Goal: Complete application form: Complete application form

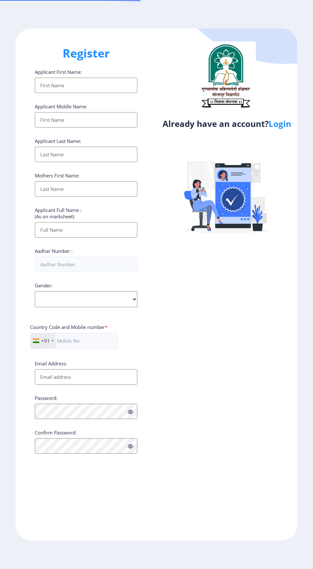
select select
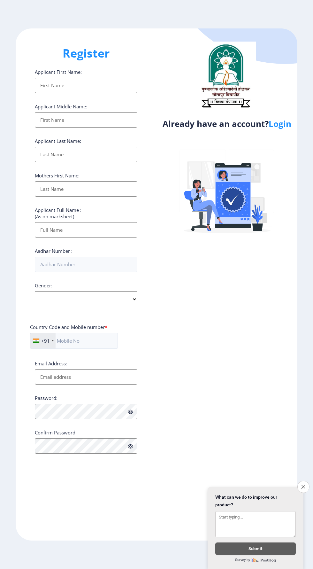
click at [104, 86] on input "Applicant First Name:" at bounding box center [86, 85] width 103 height 15
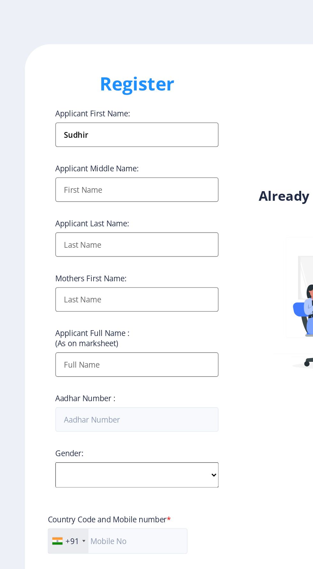
type input "Sudhir"
click at [97, 122] on input "Applicant First Name:" at bounding box center [86, 119] width 103 height 15
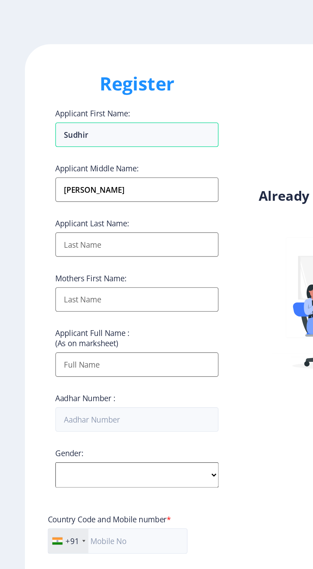
type input "[PERSON_NAME]"
click at [101, 128] on input "Applicant First Name:" at bounding box center [86, 119] width 103 height 15
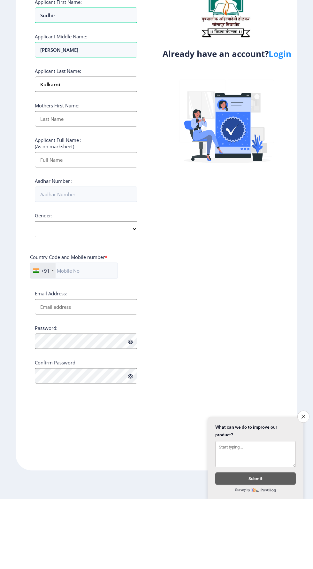
type input "Kulkarni"
click at [52, 162] on input "Applicant First Name:" at bounding box center [86, 154] width 103 height 15
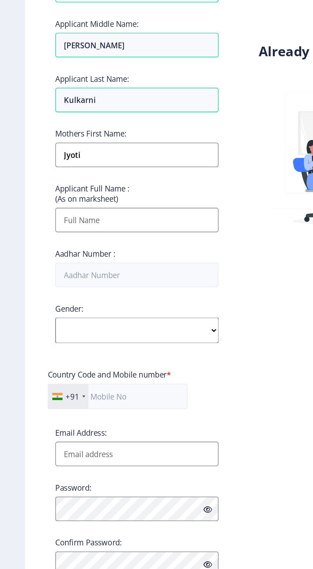
type input "Jyoti"
click at [101, 233] on input "Applicant First Name:" at bounding box center [86, 229] width 103 height 15
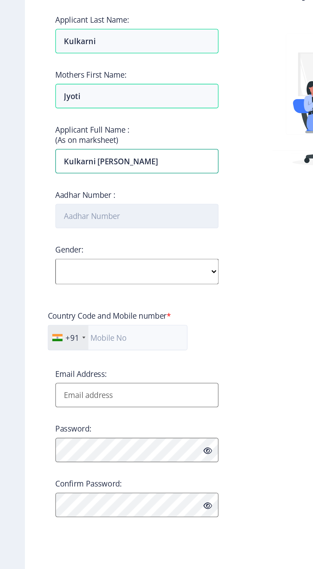
type input "Kulkarni [PERSON_NAME]"
click at [101, 263] on input "Aadhar Number :" at bounding box center [86, 264] width 103 height 15
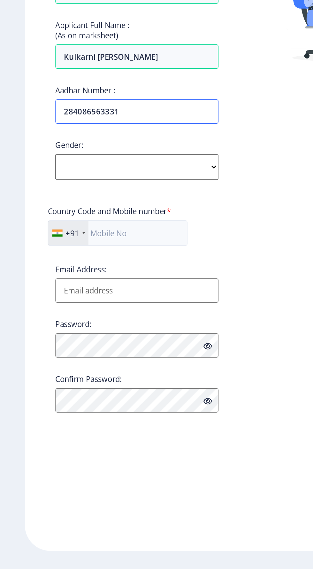
type input "284086563331"
click at [110, 300] on select "Select Gender [DEMOGRAPHIC_DATA] [DEMOGRAPHIC_DATA] Other" at bounding box center [86, 299] width 103 height 16
select select "[DEMOGRAPHIC_DATA]"
click at [35, 293] on select "Select Gender [DEMOGRAPHIC_DATA] [DEMOGRAPHIC_DATA] Other" at bounding box center [86, 299] width 103 height 16
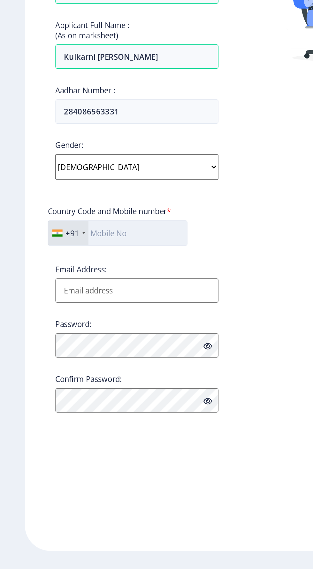
click at [95, 341] on input "text" at bounding box center [74, 341] width 88 height 16
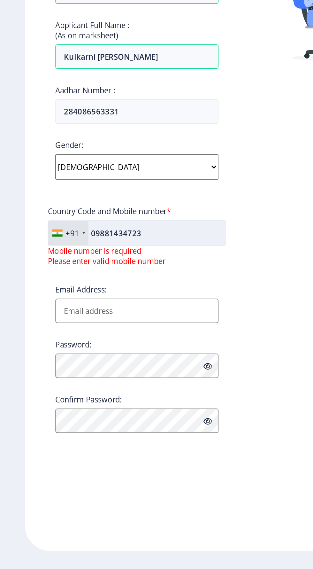
click at [68, 341] on input "09881434723" at bounding box center [86, 341] width 112 height 16
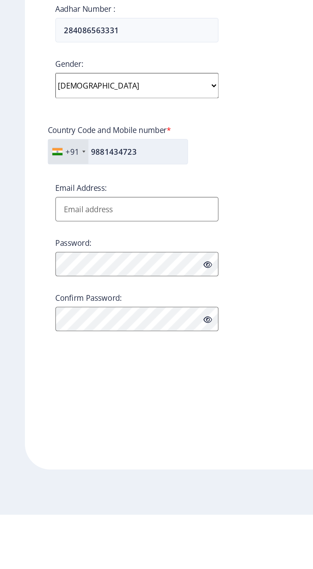
type input "9881434723"
click at [94, 380] on input "Email Address:" at bounding box center [86, 376] width 103 height 15
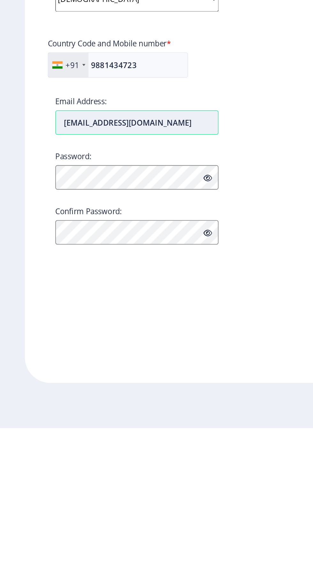
type input "[EMAIL_ADDRESS][DOMAIN_NAME]"
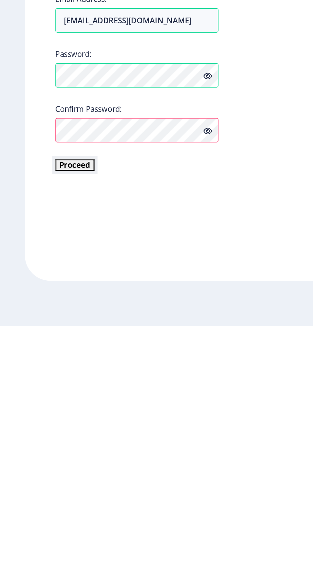
click at [55, 468] on button "Proceed" at bounding box center [47, 467] width 25 height 7
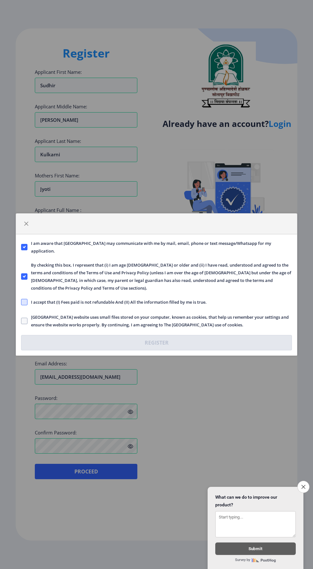
click at [24, 302] on span at bounding box center [24, 302] width 6 height 6
click at [21, 302] on input "I accept that (I) Fees paid is not refundable And (II) All the information fill…" at bounding box center [21, 302] width 0 height 0
checkbox input "true"
click at [24, 322] on span at bounding box center [24, 321] width 6 height 6
click at [21, 321] on input "[GEOGRAPHIC_DATA] website uses small files stored on your computer, known as co…" at bounding box center [21, 321] width 0 height 0
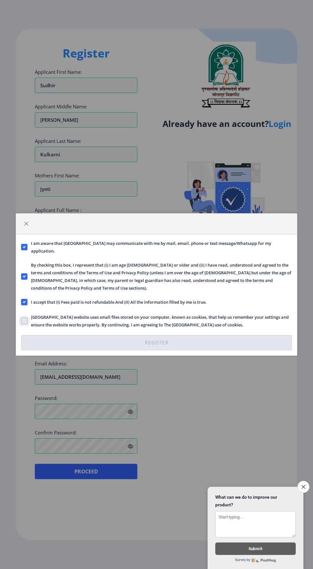
checkbox input "true"
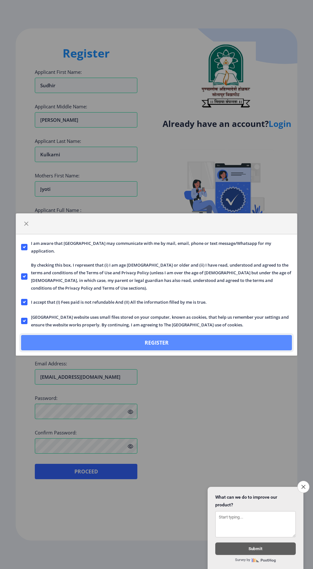
click at [225, 339] on button "Register" at bounding box center [156, 342] width 271 height 15
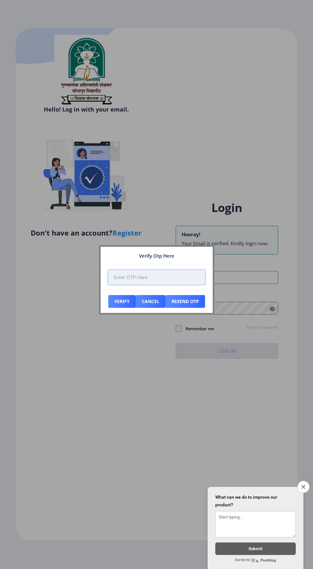
click at [159, 275] on input "number" at bounding box center [156, 277] width 97 height 14
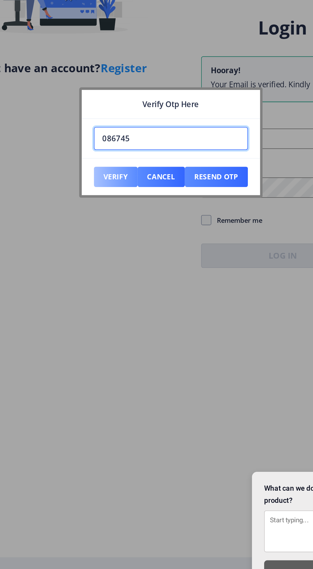
type input "086745"
click at [119, 303] on button "Verify" at bounding box center [121, 301] width 27 height 13
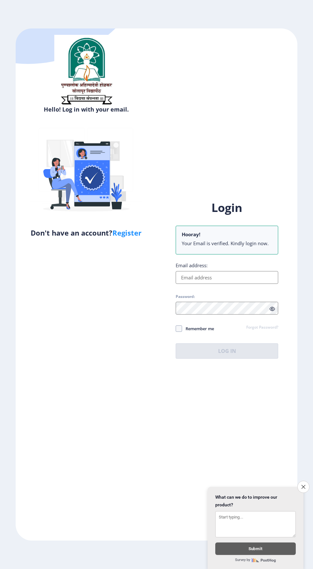
click at [247, 284] on input "Email address:" at bounding box center [227, 277] width 103 height 13
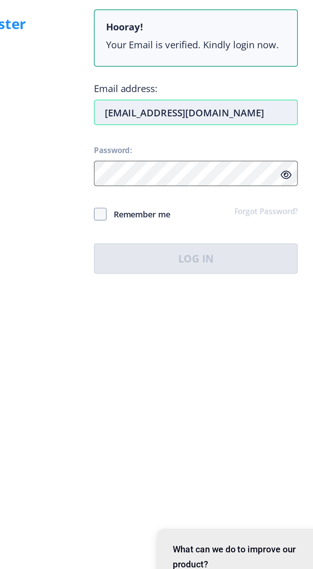
type input "[EMAIL_ADDRESS][DOMAIN_NAME]"
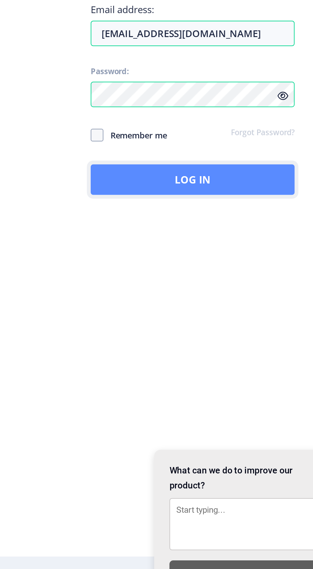
click at [247, 359] on button "Log In" at bounding box center [227, 350] width 103 height 15
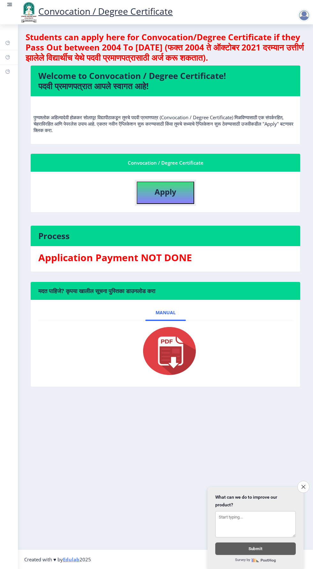
click at [171, 185] on button "Apply" at bounding box center [166, 193] width 58 height 22
select select
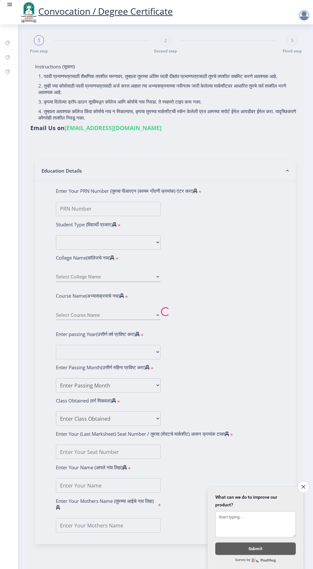
type input "Kulkarni [PERSON_NAME]"
type input "Jyoti"
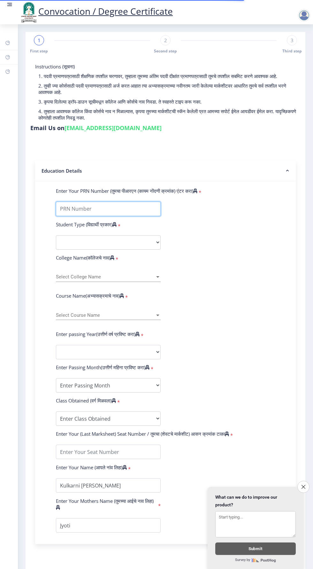
click at [117, 208] on input "Enter Your PRN Number (तुमचा पीआरएन (कायम नोंदणी क्रमांक) एंटर करा)" at bounding box center [108, 209] width 105 height 14
click at [151, 243] on select "Select Student Type Regular External" at bounding box center [108, 242] width 105 height 14
select select "Regular"
click at [56, 235] on select "Select Student Type Regular External" at bounding box center [108, 242] width 105 height 14
click at [133, 277] on span "Select College Name" at bounding box center [105, 276] width 99 height 5
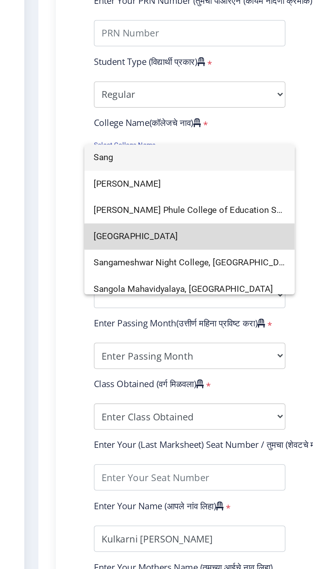
type input "Sang"
click at [113, 320] on span "[GEOGRAPHIC_DATA]" at bounding box center [108, 320] width 105 height 14
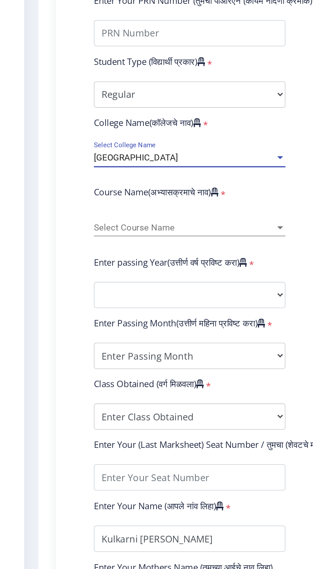
click at [137, 314] on span "Select Course Name" at bounding box center [105, 315] width 99 height 5
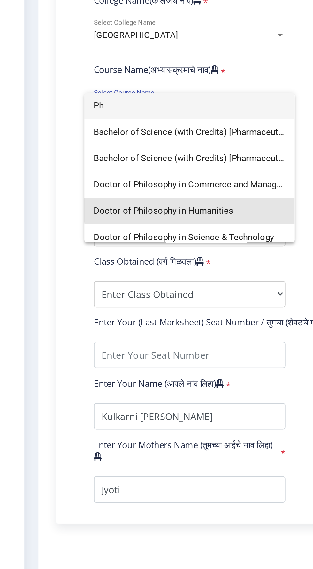
type input "Ph"
click at [129, 372] on span "Doctor of Philosophy in Humanities" at bounding box center [108, 373] width 105 height 14
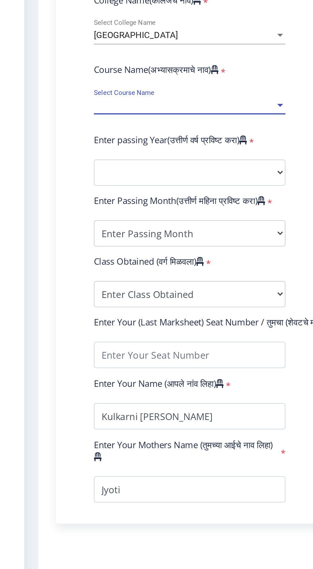
select select "January"
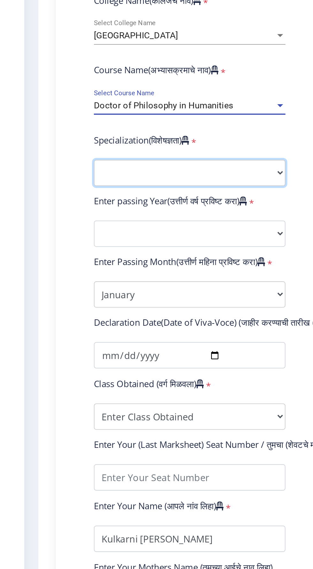
click at [140, 352] on select "Specialization AIHC&A Economics English Hindi History Kannada Law Marathi Polit…" at bounding box center [108, 352] width 105 height 14
select select "Psychology"
click at [56, 345] on select "Specialization AIHC&A Economics English Hindi History Kannada Law Marathi Polit…" at bounding box center [108, 352] width 105 height 14
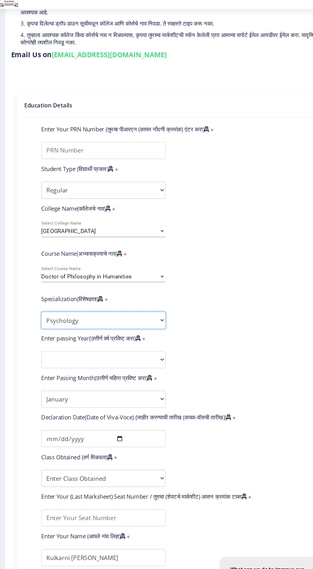
scroll to position [63, 0]
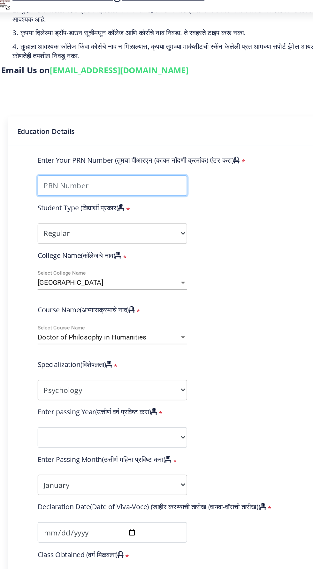
click at [83, 146] on input "Enter Your PRN Number (तुमचा पीआरएन (कायम नोंदणी क्रमांक) एंटर करा)" at bounding box center [108, 145] width 105 height 14
click at [73, 146] on input "Enter Your PRN Number (तुमचा पीआरएन (कायम नोंदणी क्रमांक) एंटर करा)" at bounding box center [108, 145] width 105 height 14
click at [87, 147] on input "Enter Your PRN Number (तुमचा पीआरएन (कायम नोंदणी क्रमांक) एंटर करा)" at bounding box center [108, 145] width 105 height 14
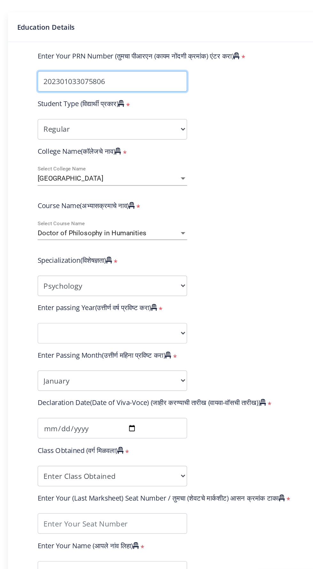
type input "202301033075806"
click at [188, 219] on form "Enter Your PRN Number (तुमचा पीआरएन (कायम नोंदणी क्रमांक) एंटर करा) * Student T…" at bounding box center [165, 328] width 229 height 412
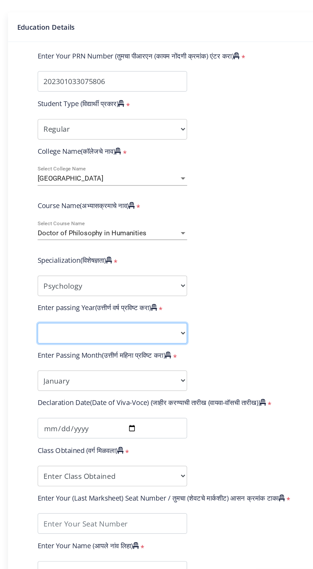
click at [80, 321] on select "2025 2024 2023 2022 2021 2020 2019 2018 2017 2016 2015 2014 2013 2012 2011 2010…" at bounding box center [108, 320] width 105 height 14
select select "2025"
click at [56, 313] on select "2025 2024 2023 2022 2021 2020 2019 2018 2017 2016 2015 2014 2013 2012 2011 2010…" at bounding box center [108, 320] width 105 height 14
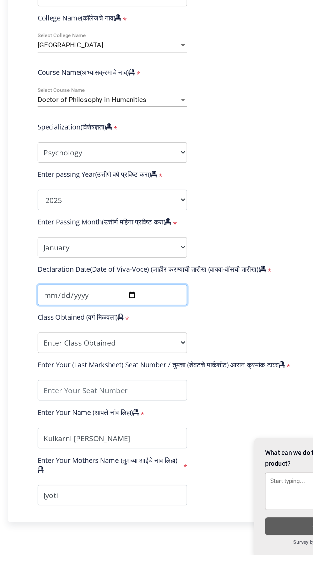
click at [75, 385] on input "date" at bounding box center [108, 386] width 105 height 14
type input "[DATE]"
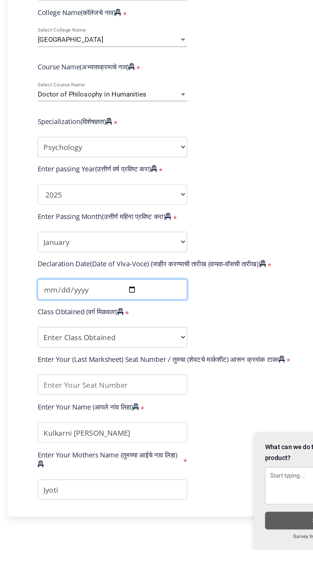
scroll to position [13, 0]
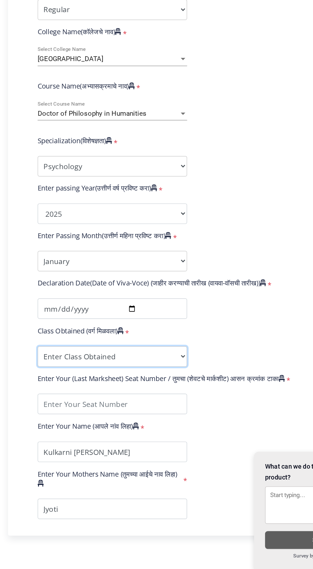
click at [70, 413] on select "Enter Class Obtained FIRST CLASS WITH DISTINCTION FIRST CLASS HIGHER SECOND CLA…" at bounding box center [108, 420] width 105 height 14
select select "FIRST CLASS WITH DISTINCTION"
click at [56, 413] on select "Enter Class Obtained FIRST CLASS WITH DISTINCTION FIRST CLASS HIGHER SECOND CLA…" at bounding box center [108, 420] width 105 height 14
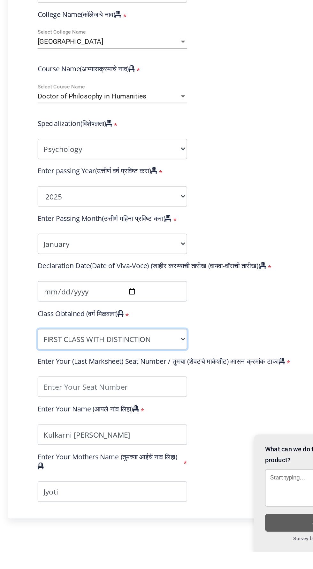
scroll to position [0, 0]
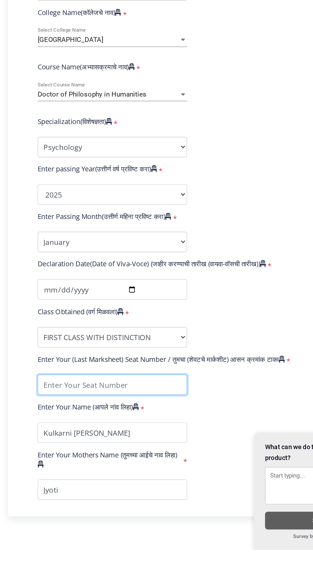
click at [79, 456] on input "textarea" at bounding box center [108, 453] width 105 height 14
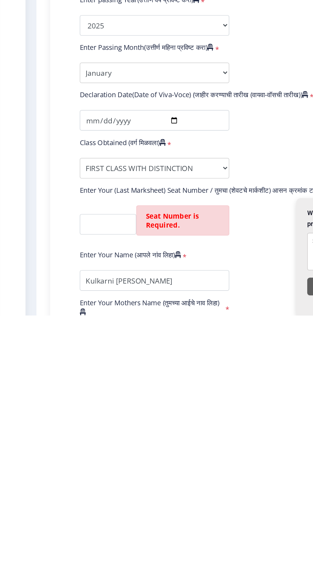
scroll to position [4, 0]
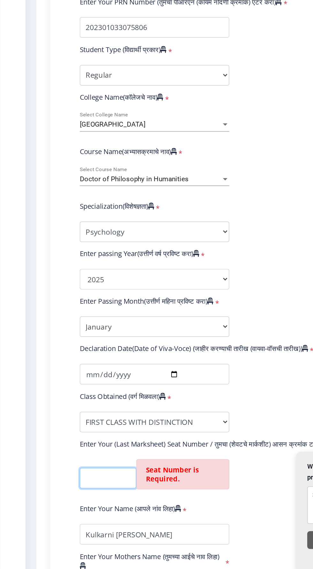
click at [73, 499] on input "textarea" at bounding box center [76, 505] width 40 height 14
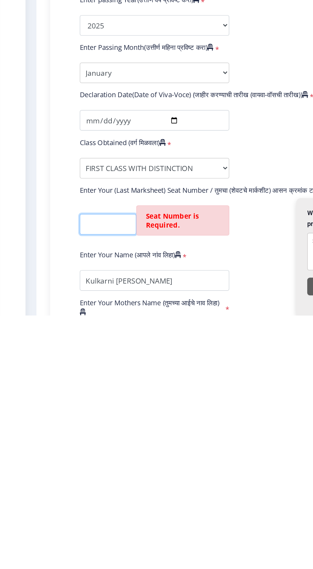
scroll to position [0, 0]
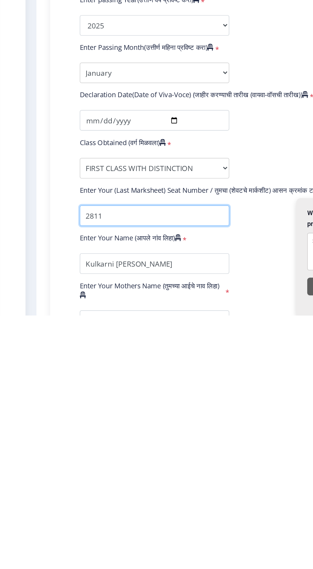
click at [76, 492] on input "textarea" at bounding box center [108, 499] width 105 height 14
type input "2"
click at [81, 494] on input "textarea" at bounding box center [108, 499] width 105 height 14
type input "2"
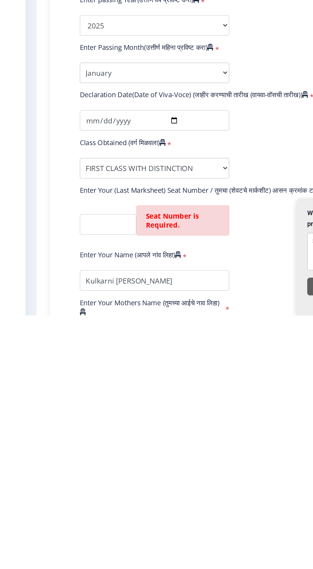
scroll to position [4, 0]
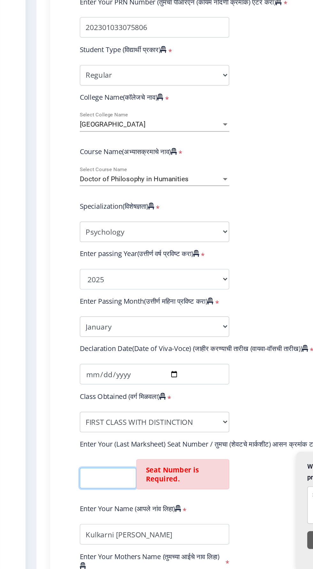
click at [69, 498] on input "textarea" at bounding box center [76, 505] width 40 height 14
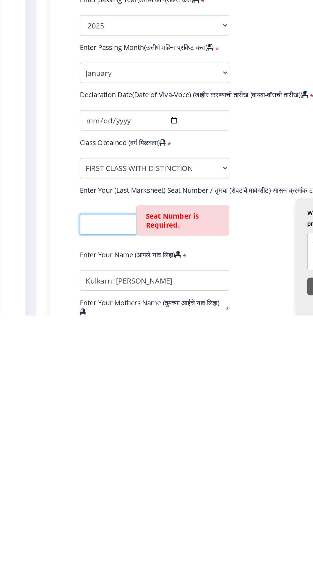
scroll to position [0, 0]
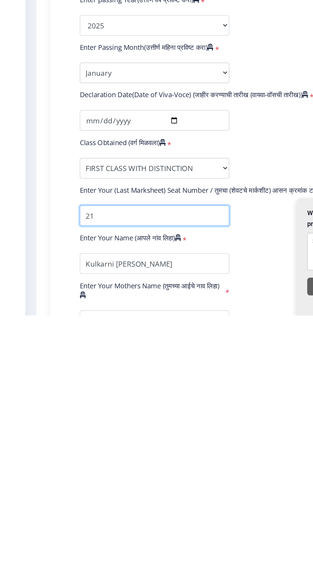
type input "1"
click at [68, 496] on input "textarea" at bounding box center [108, 499] width 105 height 14
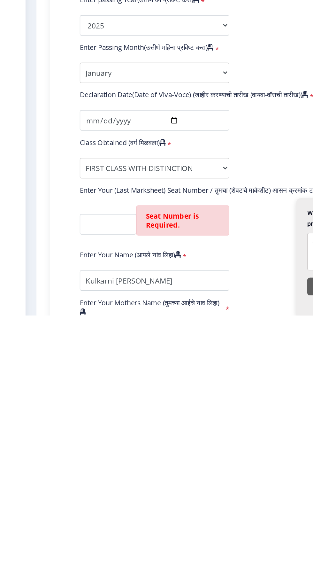
scroll to position [4, 0]
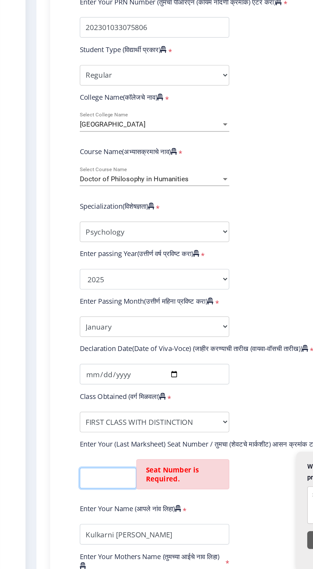
click at [73, 500] on input "textarea" at bounding box center [76, 505] width 40 height 14
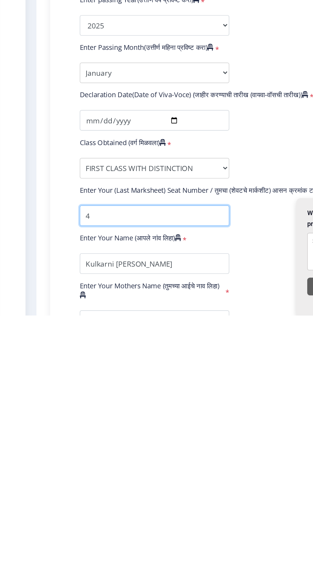
scroll to position [0, 0]
type input "4"
click at [70, 494] on input "textarea" at bounding box center [108, 499] width 105 height 14
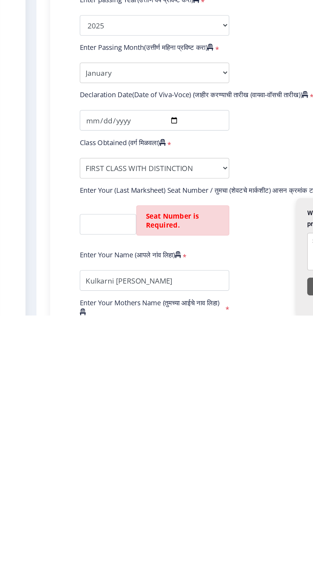
scroll to position [5, 0]
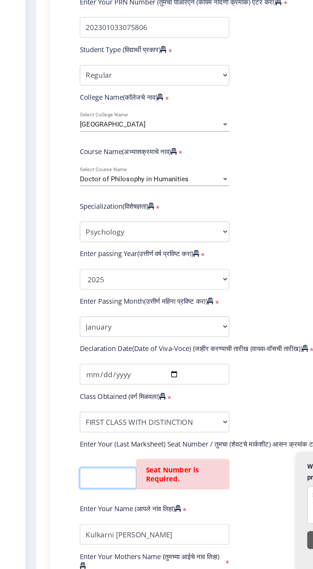
click at [73, 499] on input "textarea" at bounding box center [76, 505] width 40 height 14
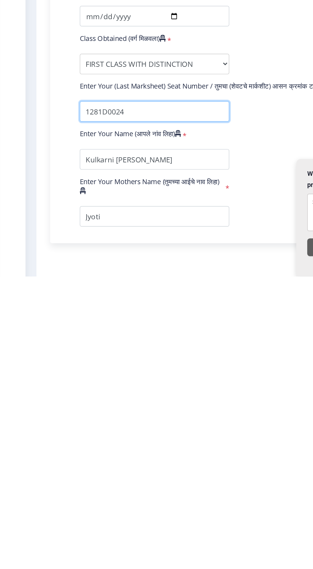
type input "1281D0024"
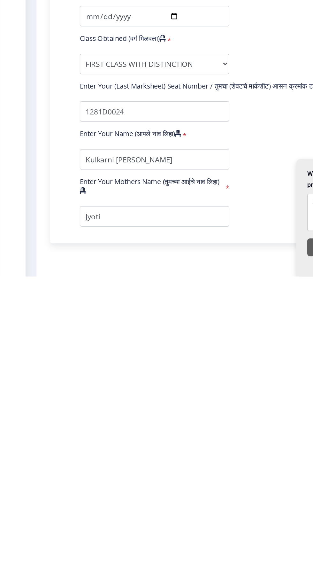
click at [32, 507] on div "Instructions (सूचना) 1. पदवी प्रमाणपत्रासाठी शैक्षणिक तपशील चरणावर, तुम्हाला तु…" at bounding box center [166, 291] width 274 height 598
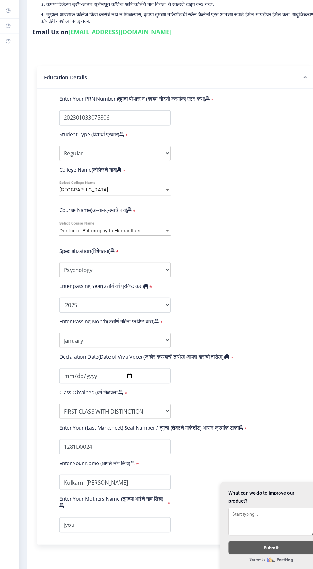
scroll to position [4, 0]
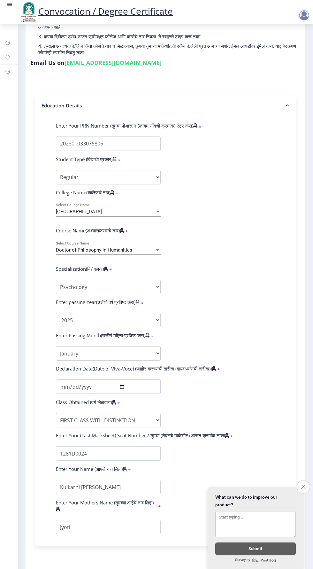
click at [303, 486] on icon "Close survey" at bounding box center [303, 486] width 4 height 4
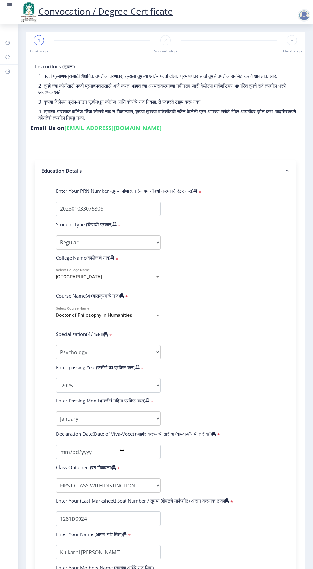
scroll to position [65, 0]
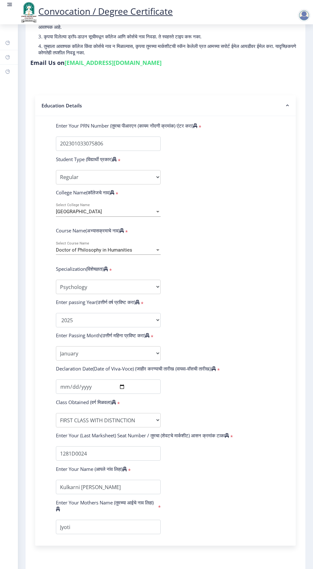
click at [43, 569] on button "Save & Next" at bounding box center [54, 577] width 39 height 12
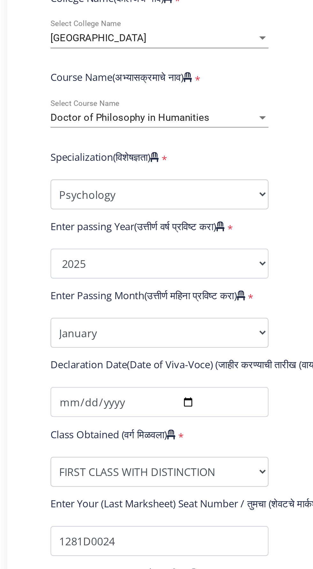
scroll to position [0, 0]
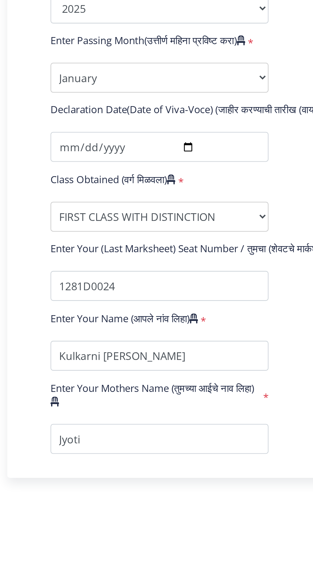
click at [52, 569] on button "Save & Next" at bounding box center [54, 577] width 39 height 12
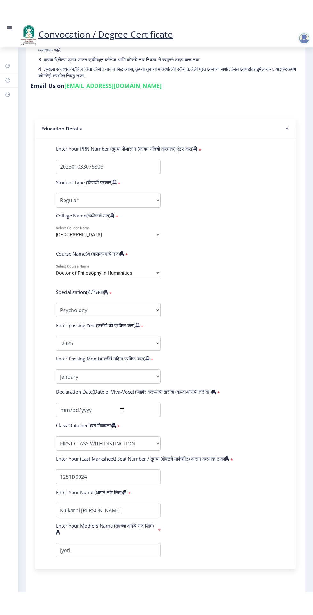
scroll to position [63, 0]
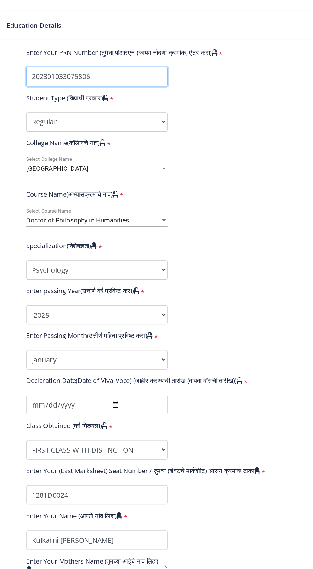
click at [119, 145] on input "Enter Your PRN Number (तुमचा पीआरएन (कायम नोंदणी क्रमांक) एंटर करा)" at bounding box center [108, 146] width 105 height 14
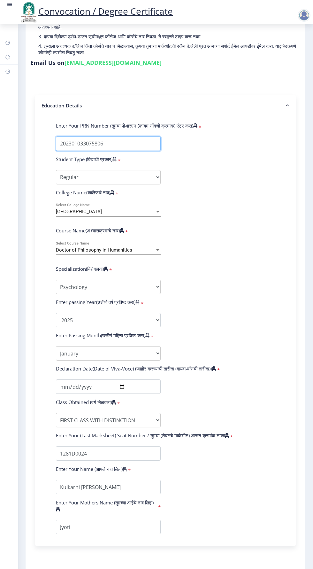
scroll to position [0, 0]
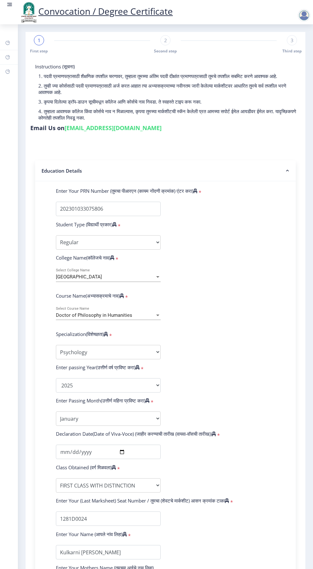
click at [164, 41] on span "2" at bounding box center [165, 40] width 3 height 6
select select "Regular"
select select "Psychology"
select select "January"
select select "FIRST CLASS WITH DISTINCTION"
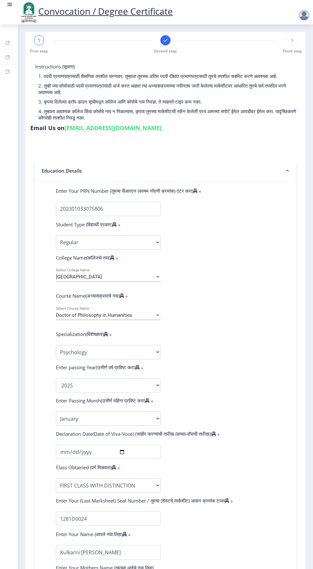
click at [37, 42] on div "1" at bounding box center [39, 40] width 10 height 10
click at [40, 40] on div "1" at bounding box center [39, 40] width 10 height 10
click at [38, 40] on span "1" at bounding box center [39, 40] width 3 height 6
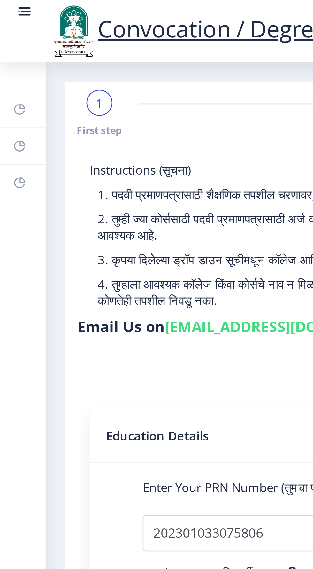
click at [44, 42] on div "1" at bounding box center [39, 40] width 10 height 10
click at [39, 38] on span "1" at bounding box center [39, 40] width 3 height 6
click at [34, 40] on div "1" at bounding box center [39, 40] width 10 height 10
click at [38, 41] on span "1" at bounding box center [39, 40] width 3 height 6
click at [35, 40] on div "1" at bounding box center [39, 40] width 10 height 10
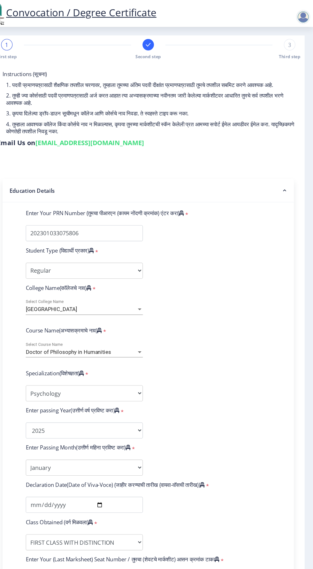
click at [290, 45] on div "3 Third step" at bounding box center [292, 44] width 10 height 19
select select "Regular"
select select "Psychology"
select select "January"
select select "FIRST CLASS WITH DISTINCTION"
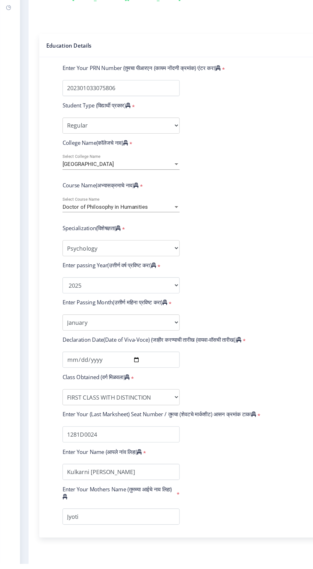
click at [46, 569] on button "Save & Next" at bounding box center [54, 577] width 39 height 12
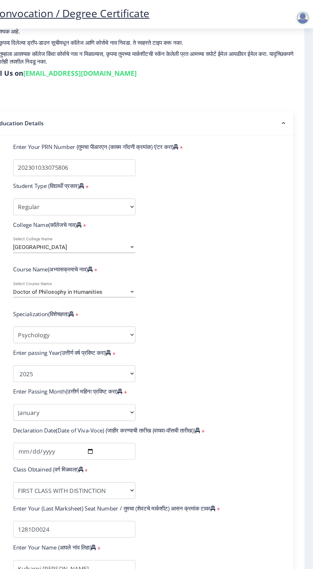
scroll to position [5, 0]
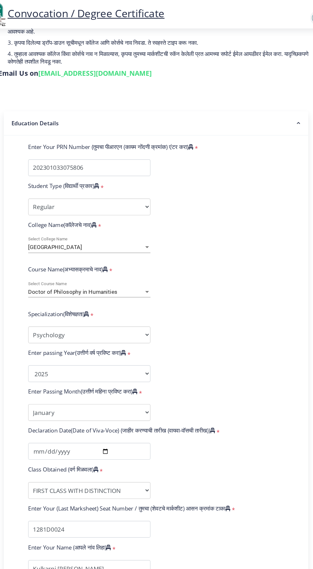
click at [288, 102] on rect at bounding box center [287, 105] width 6 height 6
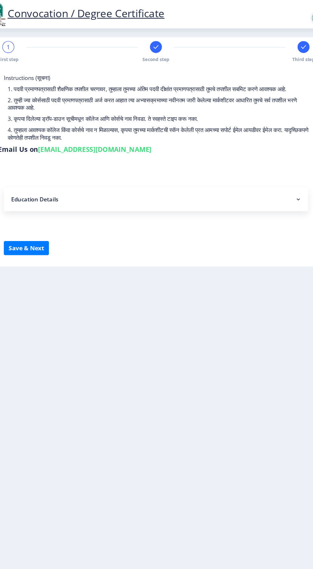
scroll to position [45, 0]
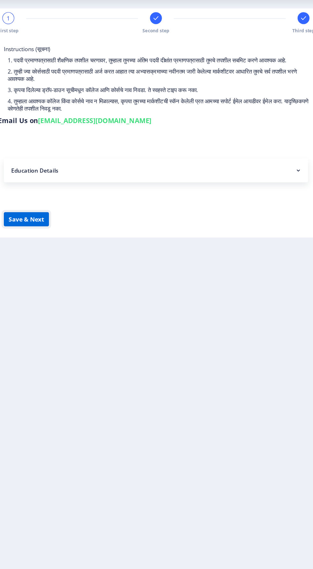
click at [57, 206] on button "Save & Next" at bounding box center [54, 212] width 39 height 12
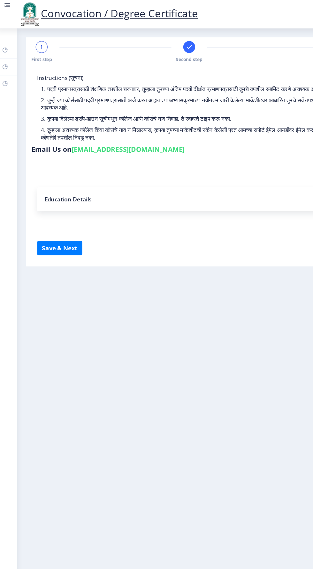
click at [61, 160] on nb-accordion-item-header "Education Details" at bounding box center [165, 170] width 261 height 20
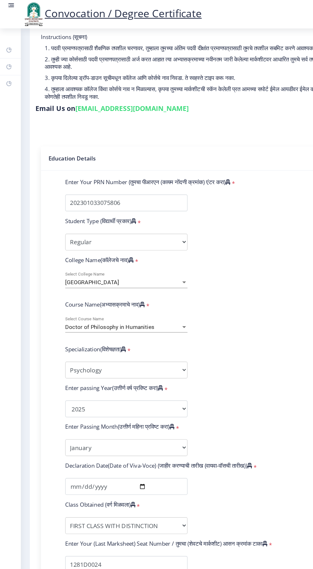
scroll to position [33, 0]
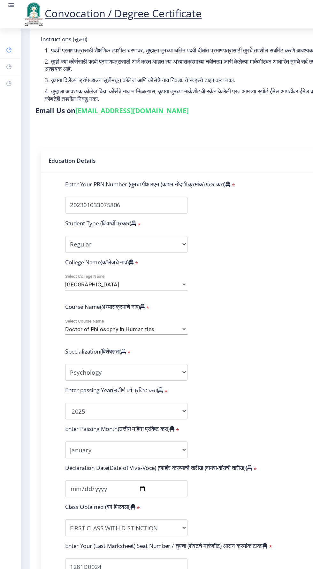
click at [7, 43] on rect at bounding box center [7, 42] width 5 height 5
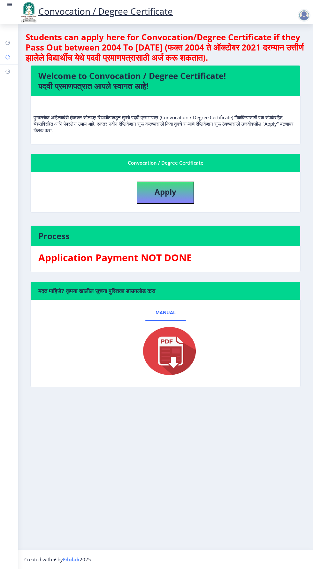
click at [10, 57] on rect at bounding box center [7, 57] width 5 height 5
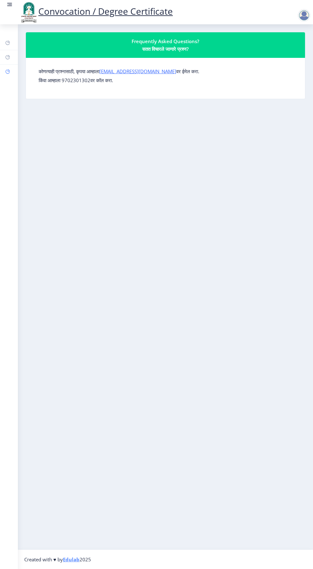
click at [7, 71] on rect at bounding box center [7, 71] width 5 height 5
select select
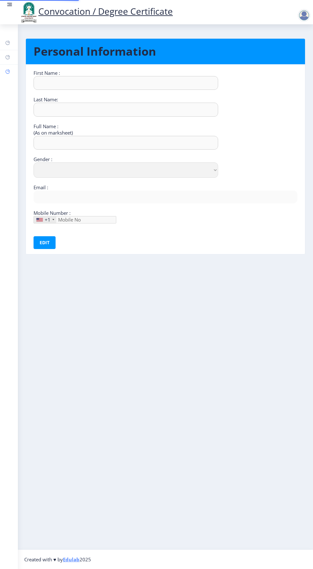
type input "Sudhir"
type input "Kulkarni"
type input "Kulkarni [PERSON_NAME]"
select select "[DEMOGRAPHIC_DATA]"
type input "[EMAIL_ADDRESS][DOMAIN_NAME]"
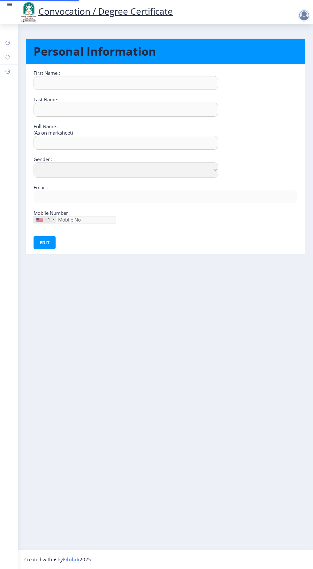
type input "9881434723"
click at [9, 43] on icon at bounding box center [9, 42] width 2 height 2
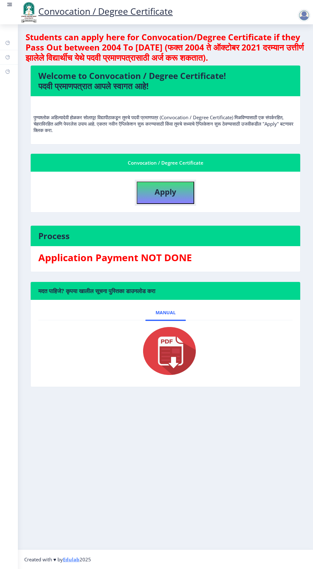
click at [152, 186] on button "Apply" at bounding box center [166, 193] width 58 height 22
select select
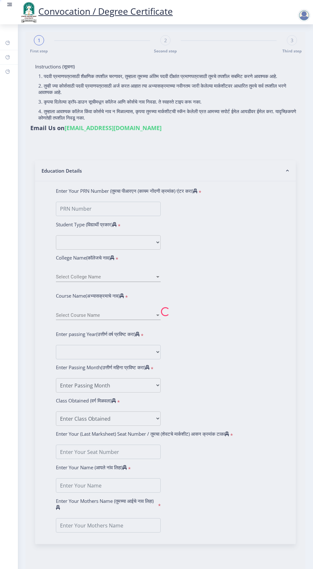
type input "Kulkarni [PERSON_NAME]"
type input "Jyoti"
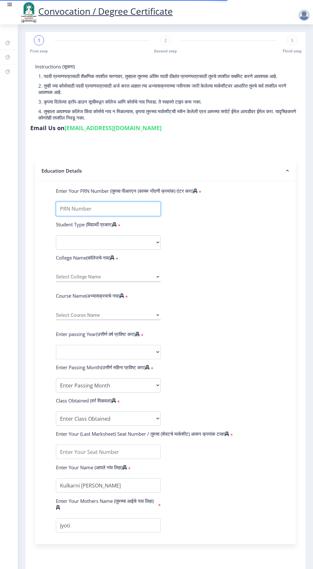
click at [75, 204] on input "Enter Your PRN Number (तुमचा पीआरएन (कायम नोंदणी क्रमांक) एंटर करा)" at bounding box center [108, 209] width 105 height 14
type input "202301033075806"
click at [77, 238] on select "Select Student Type Regular External" at bounding box center [108, 242] width 105 height 14
select select "Regular"
click at [56, 235] on select "Select Student Type Regular External" at bounding box center [108, 242] width 105 height 14
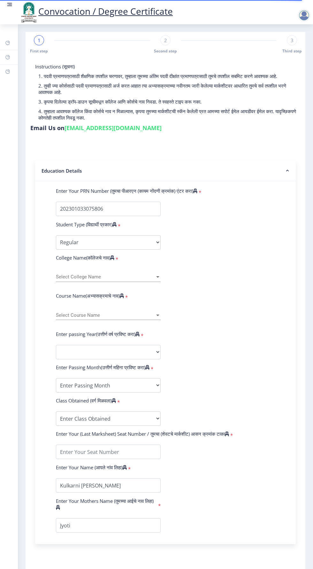
click at [77, 274] on span "Select College Name" at bounding box center [105, 276] width 99 height 5
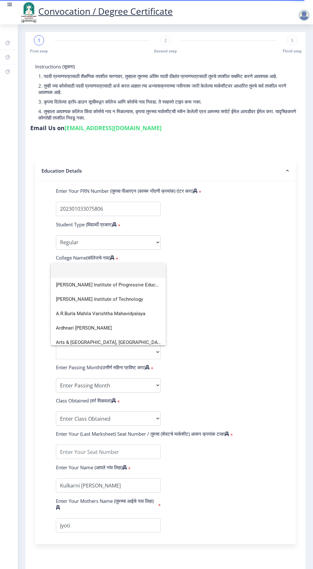
scroll to position [6, 0]
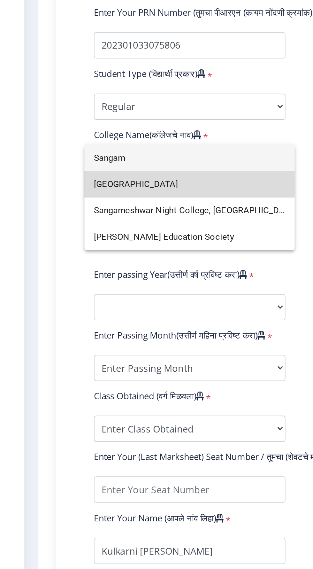
type input "Sangam"
click at [66, 285] on span "[GEOGRAPHIC_DATA]" at bounding box center [108, 285] width 105 height 14
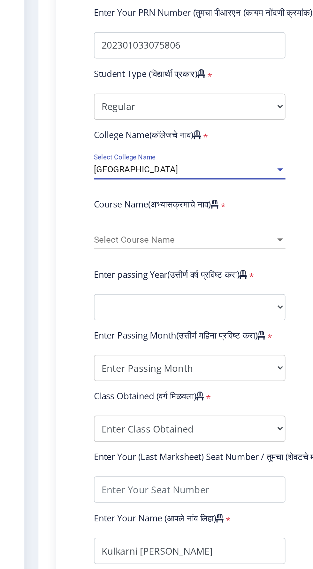
scroll to position [0, 0]
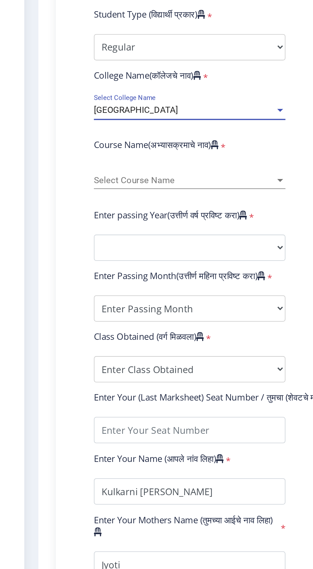
click at [67, 317] on span "Select Course Name" at bounding box center [105, 315] width 99 height 5
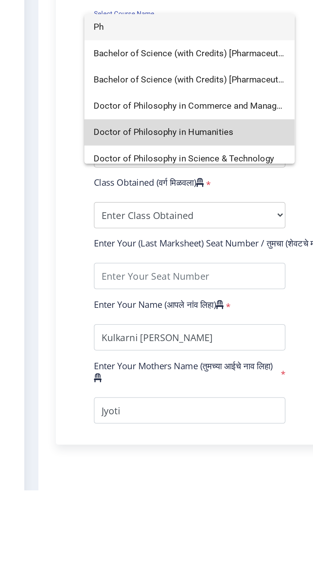
type input "Ph"
click at [67, 374] on span "Doctor of Philosophy in Humanities" at bounding box center [108, 373] width 105 height 14
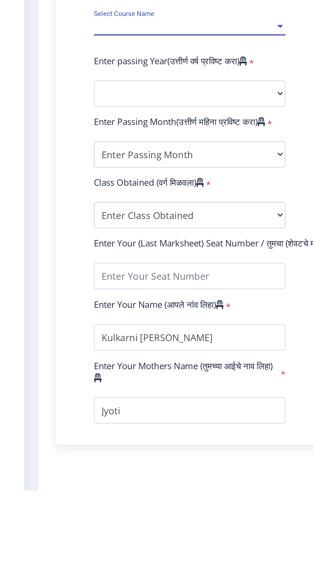
select select "January"
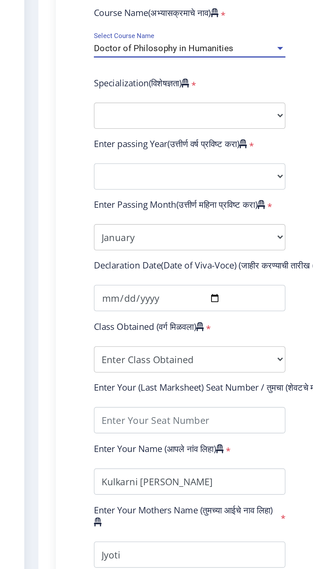
scroll to position [31, 0]
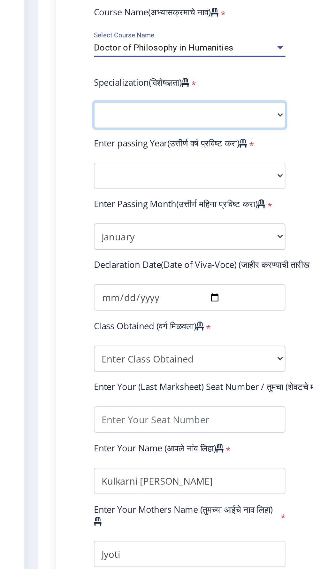
click at [76, 324] on select "Specialization AIHC&A Economics English Hindi History Kannada Law Marathi Polit…" at bounding box center [108, 320] width 105 height 14
select select "Psychology"
click at [56, 313] on select "Specialization AIHC&A Economics English Hindi History Kannada Law Marathi Polit…" at bounding box center [108, 320] width 105 height 14
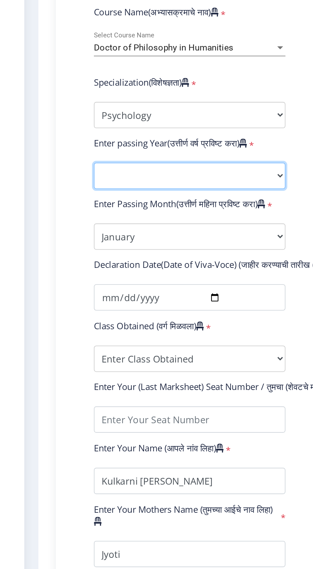
click at [77, 352] on select "2025 2024 2023 2022 2021 2020 2019 2018 2017 2016 2015 2014 2013 2012 2011 2010…" at bounding box center [108, 354] width 105 height 14
select select "2025"
click at [56, 347] on select "2025 2024 2023 2022 2021 2020 2019 2018 2017 2016 2015 2014 2013 2012 2011 2010…" at bounding box center [108, 354] width 105 height 14
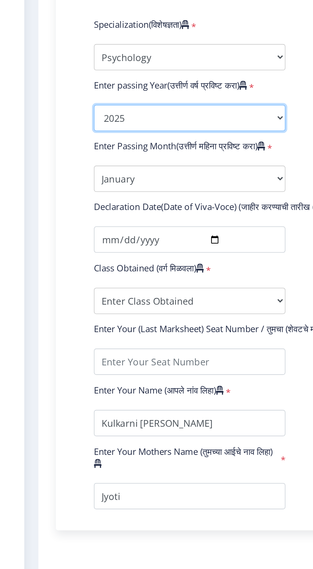
scroll to position [65, 0]
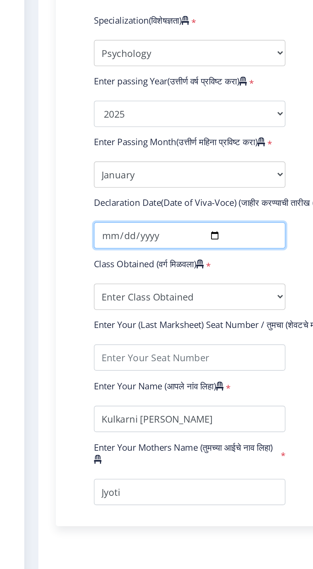
click at [70, 389] on input "date" at bounding box center [108, 386] width 105 height 14
type input "[DATE]"
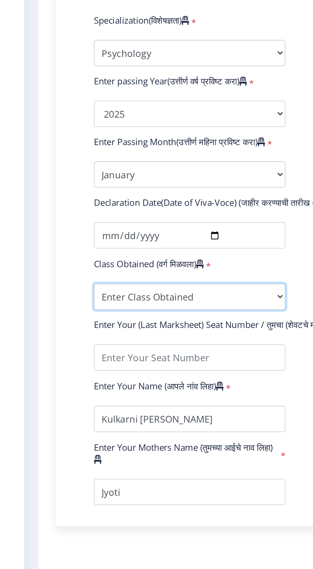
click at [70, 424] on select "Enter Class Obtained FIRST CLASS WITH DISTINCTION FIRST CLASS HIGHER SECOND CLA…" at bounding box center [108, 420] width 105 height 14
select select "FIRST CLASS"
click at [56, 413] on select "Enter Class Obtained FIRST CLASS WITH DISTINCTION FIRST CLASS HIGHER SECOND CLA…" at bounding box center [108, 420] width 105 height 14
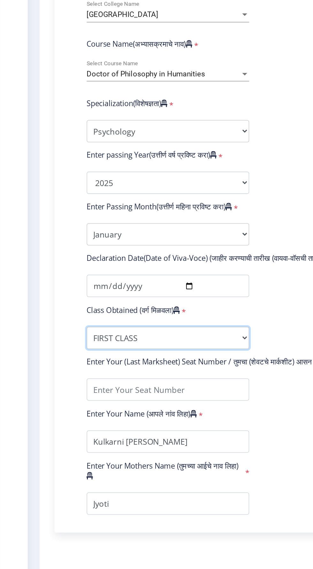
scroll to position [0, 0]
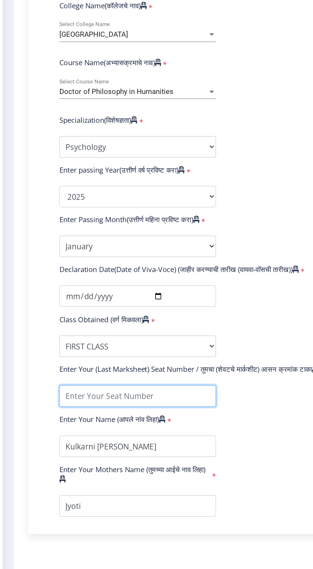
click at [77, 456] on input "textarea" at bounding box center [108, 453] width 105 height 14
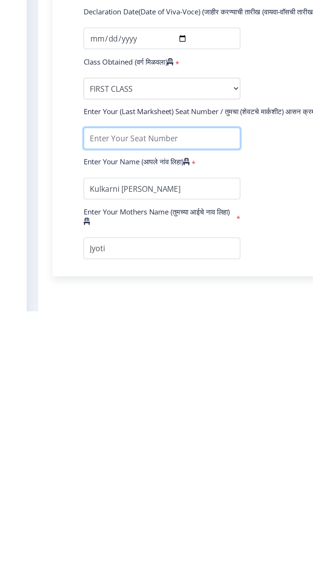
type input "1281D0024"
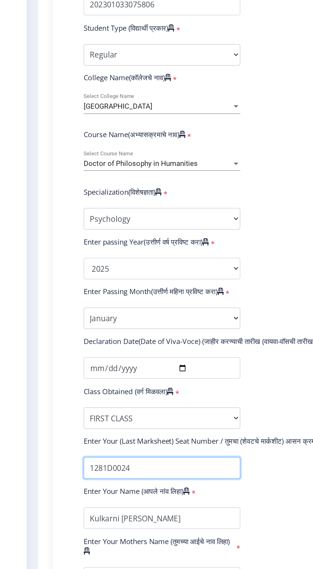
scroll to position [15, 0]
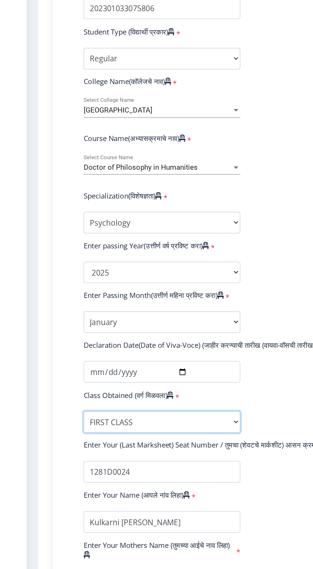
click at [145, 472] on select "Enter Class Obtained FIRST CLASS WITH DISTINCTION FIRST CLASS HIGHER SECOND CLA…" at bounding box center [108, 470] width 105 height 14
select select "FIRST CLASS WITH DISTINCTION"
click at [56, 463] on select "Enter Class Obtained FIRST CLASS WITH DISTINCTION FIRST CLASS HIGHER SECOND CLA…" at bounding box center [108, 470] width 105 height 14
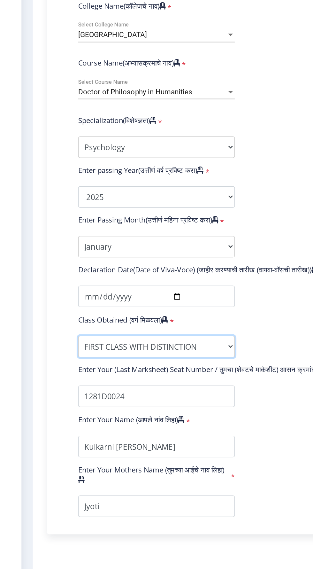
scroll to position [0, 0]
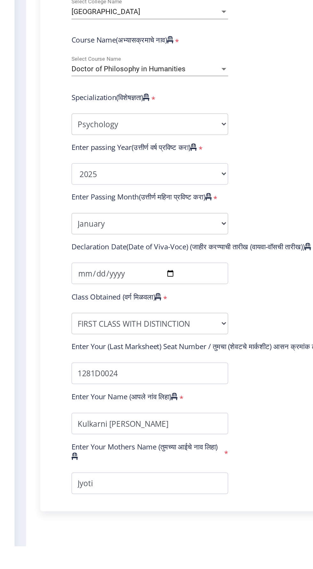
click at [46, 569] on button "Save & Next" at bounding box center [54, 577] width 39 height 12
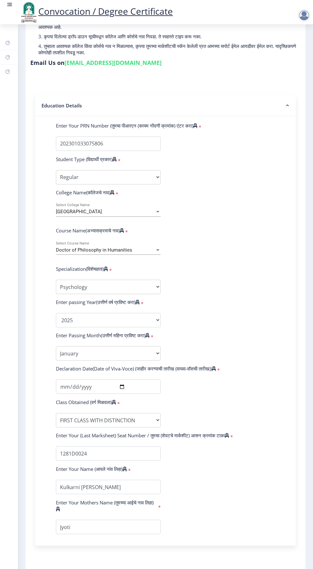
click at [245, 496] on form "Enter Your PRN Number (तुमचा पीआरएन (कायम नोंदणी क्रमांक) एंटर करा) * Student T…" at bounding box center [165, 328] width 229 height 412
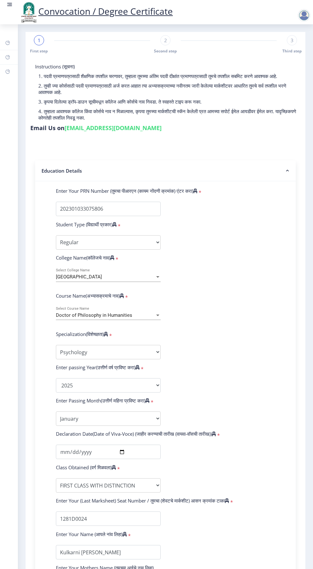
scroll to position [65, 0]
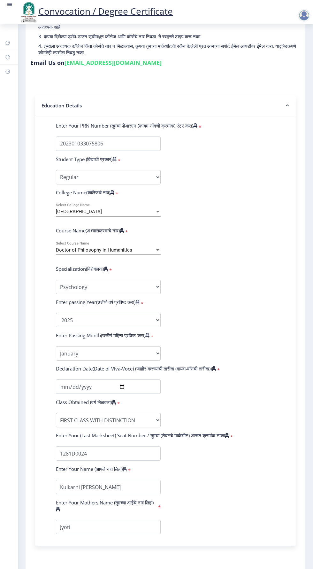
click at [45, 569] on button "Save & Next" at bounding box center [54, 577] width 39 height 12
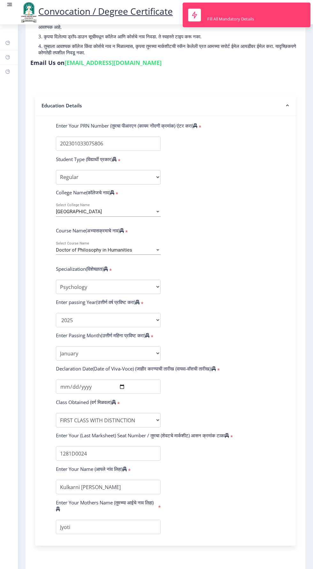
scroll to position [0, 0]
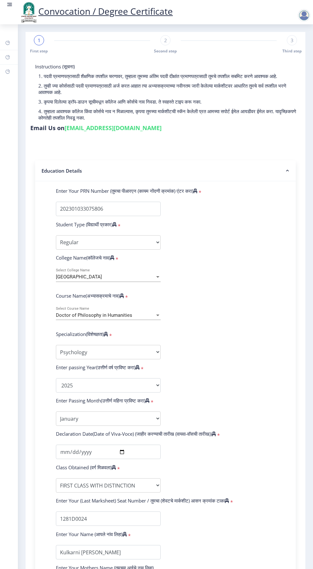
click at [68, 6] on link "Convocation / Degree Certificate" at bounding box center [96, 11] width 154 height 12
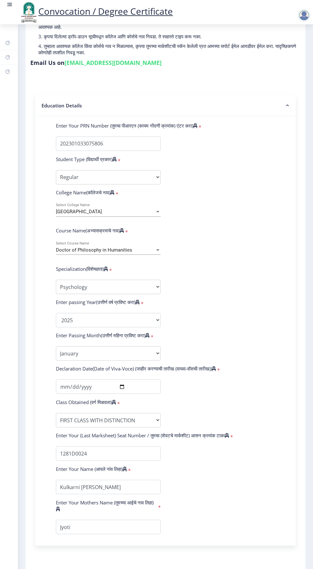
click at [226, 475] on form "Enter Your PRN Number (तुमचा पीआरएन (कायम नोंदणी क्रमांक) एंटर करा) * Student T…" at bounding box center [165, 328] width 229 height 412
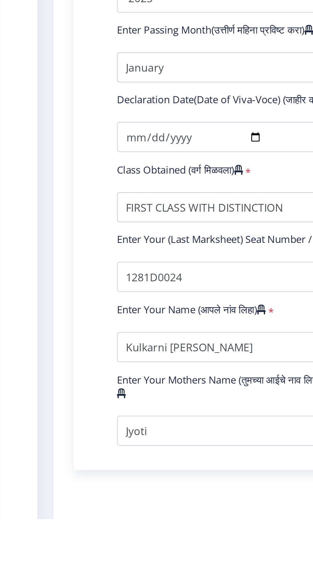
scroll to position [0, 0]
click at [51, 569] on button "Save & Next" at bounding box center [54, 577] width 39 height 12
click at [45, 569] on button "Save & Next" at bounding box center [54, 577] width 39 height 12
click at [44, 569] on button "Save & Next" at bounding box center [54, 577] width 39 height 12
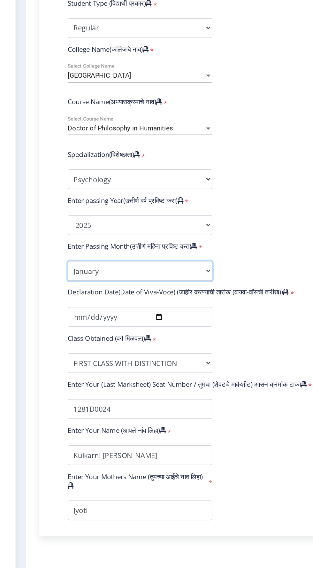
click at [76, 358] on select "Enter Passing Month January February March April May June July August September…" at bounding box center [108, 353] width 105 height 14
select select "October"
click at [56, 346] on select "Enter Passing Month January February March April May June July August September…" at bounding box center [108, 353] width 105 height 14
click at [62, 569] on button "Save & Next" at bounding box center [54, 577] width 39 height 12
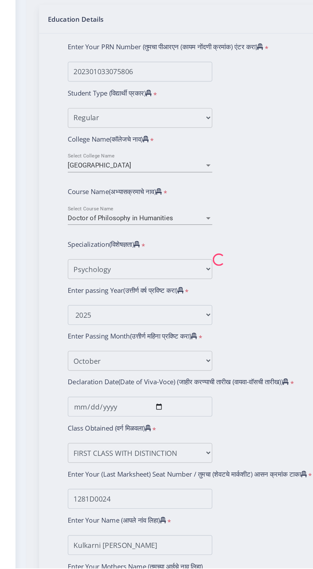
select select
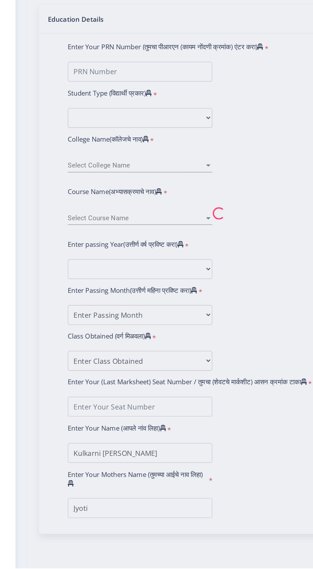
type input "202301033075806"
select select "Regular"
select select "2025"
select select "FIRST CLASS WITH DISTINCTION"
type input "1281D0024"
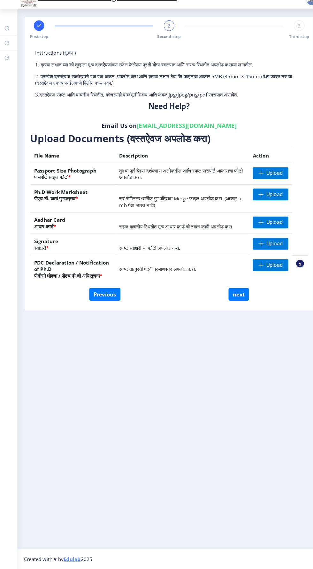
scroll to position [1, 0]
